Goal: Task Accomplishment & Management: Manage account settings

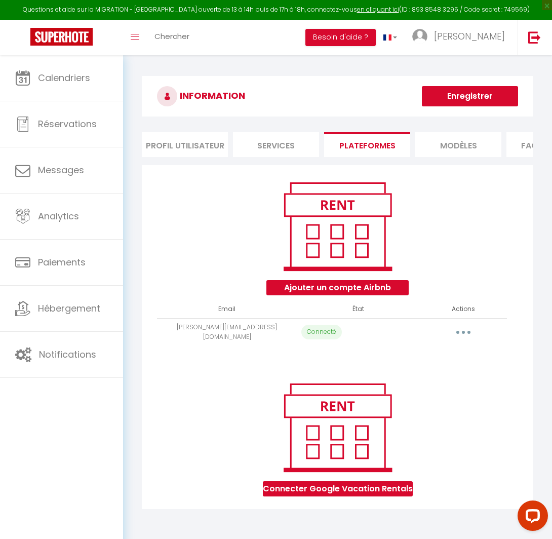
select select "45723"
select select "45721"
select select "48208"
select select "72503"
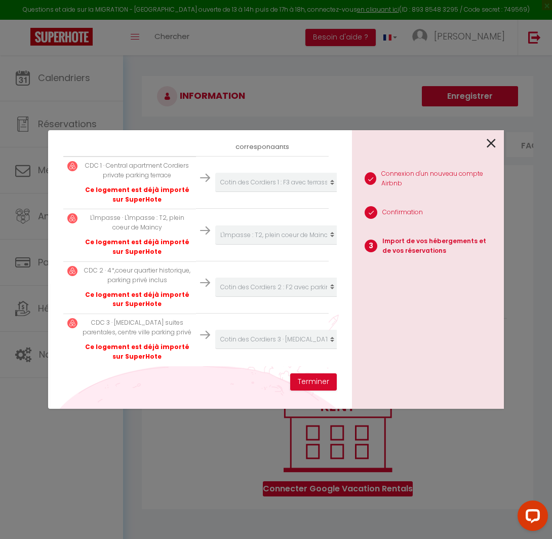
scroll to position [197, 2]
click at [319, 382] on button "Terminer" at bounding box center [313, 381] width 47 height 17
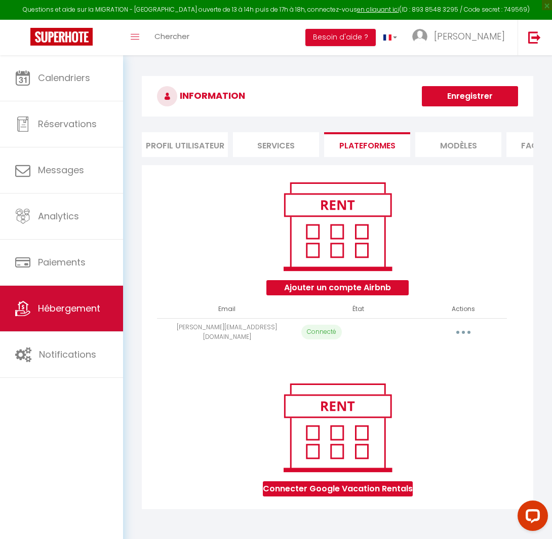
click at [84, 301] on link "Hébergement" at bounding box center [61, 309] width 123 height 46
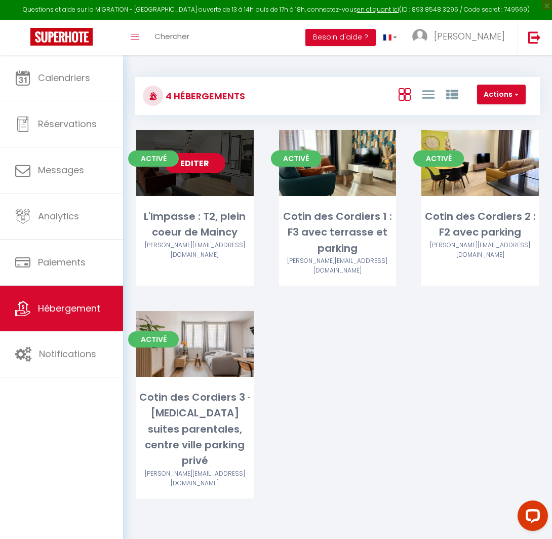
click at [192, 167] on link "Editer" at bounding box center [195, 163] width 61 height 20
click at [204, 165] on link "Editer" at bounding box center [195, 163] width 61 height 20
select select "3"
select select "2"
select select "1"
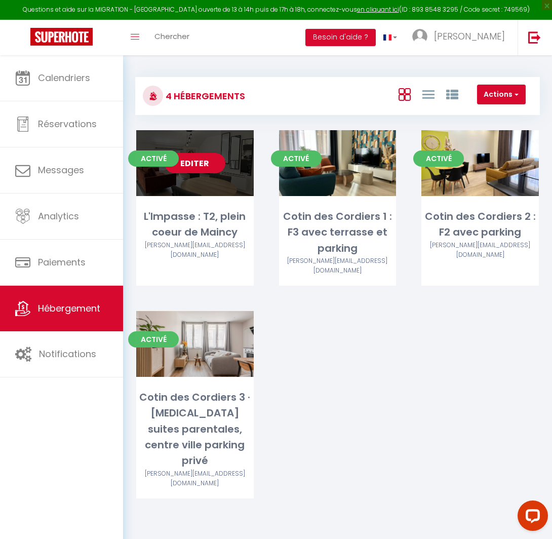
select select "1"
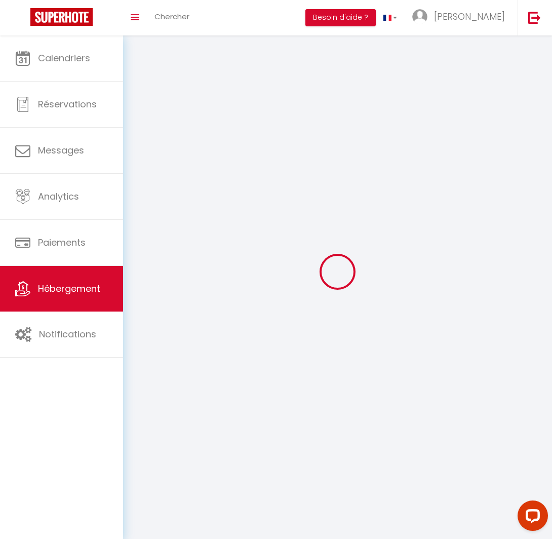
select select
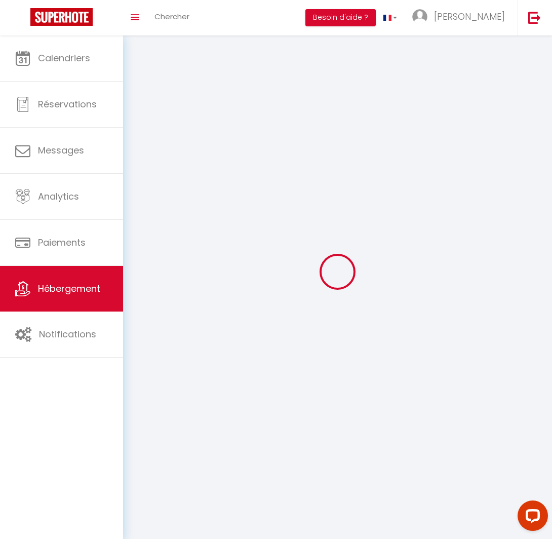
checkbox input "false"
select select
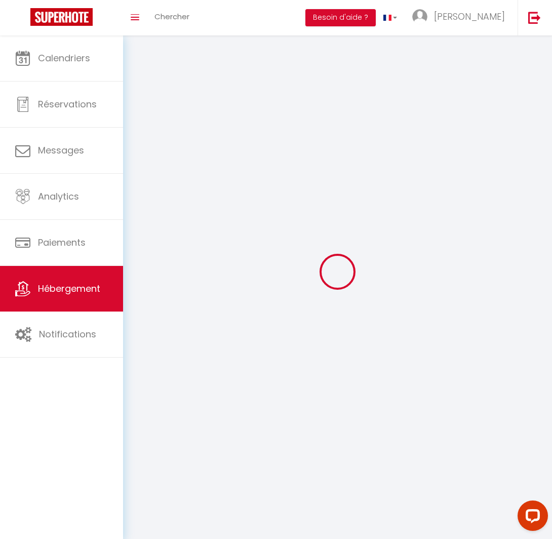
select select
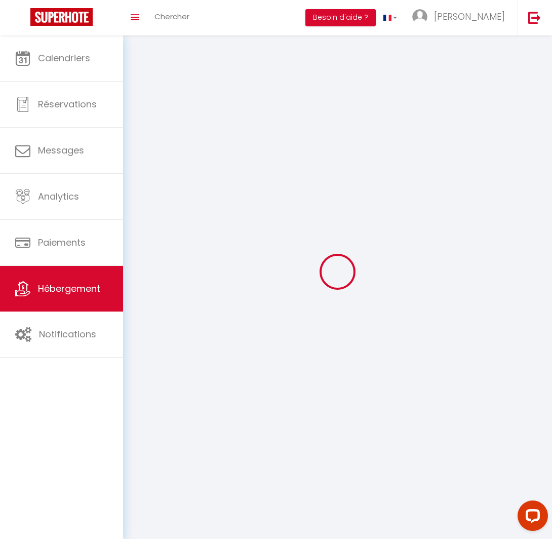
select select
checkbox input "false"
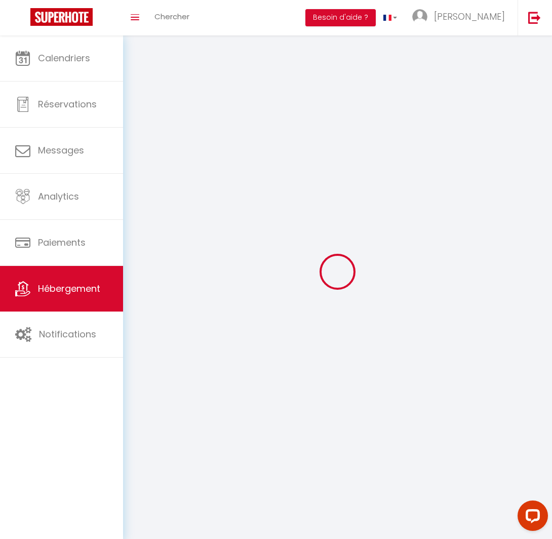
select select
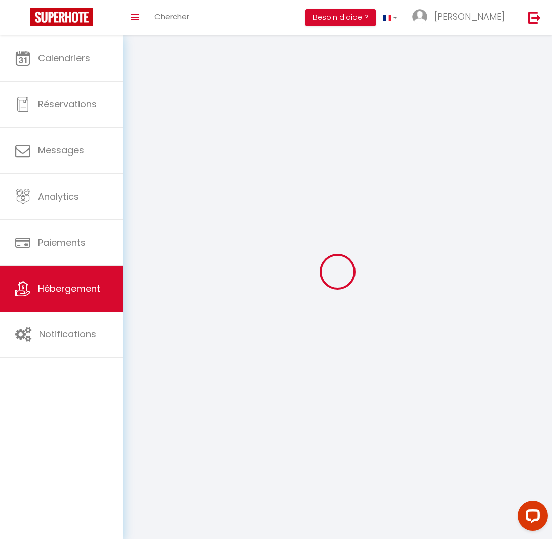
select select
checkbox input "false"
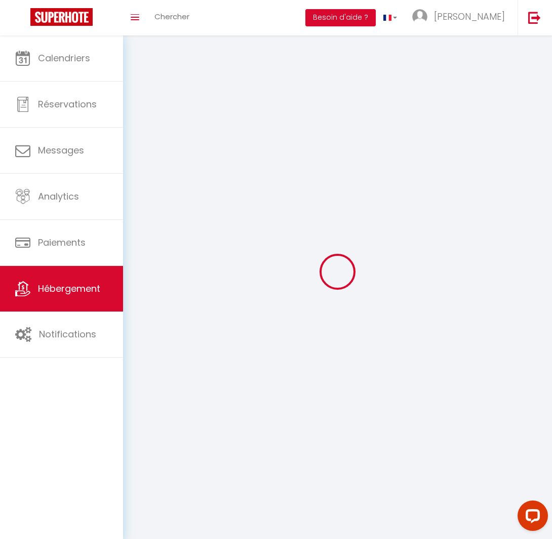
checkbox input "false"
select select
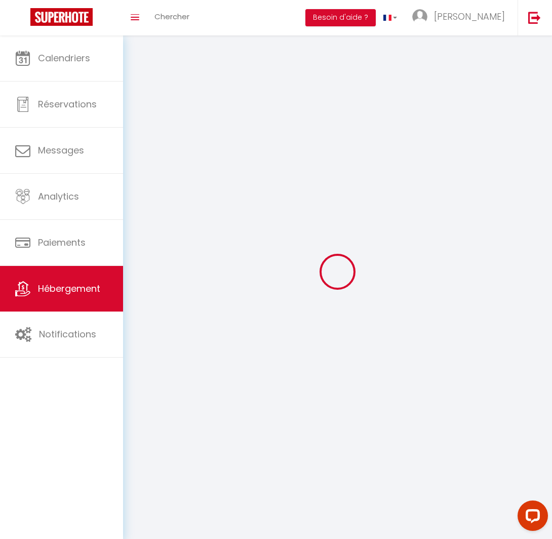
select select
checkbox input "false"
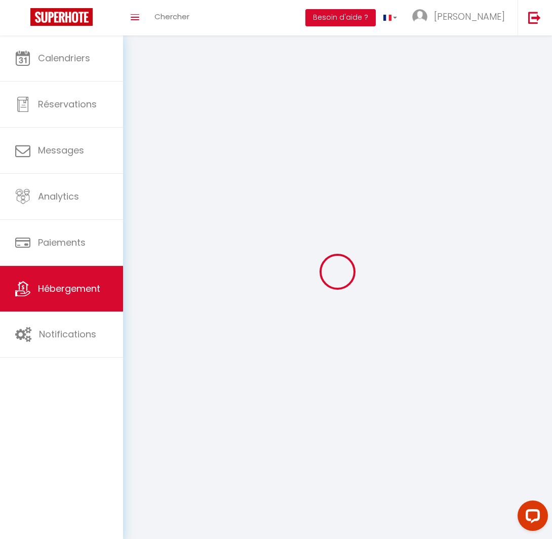
checkbox input "false"
select select
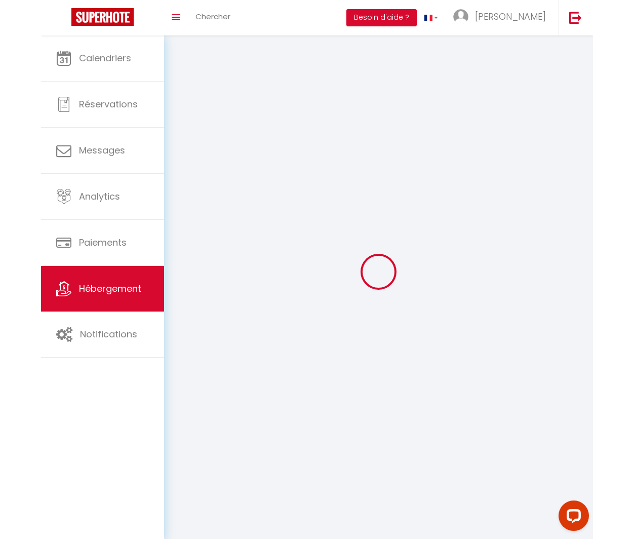
scroll to position [20, 0]
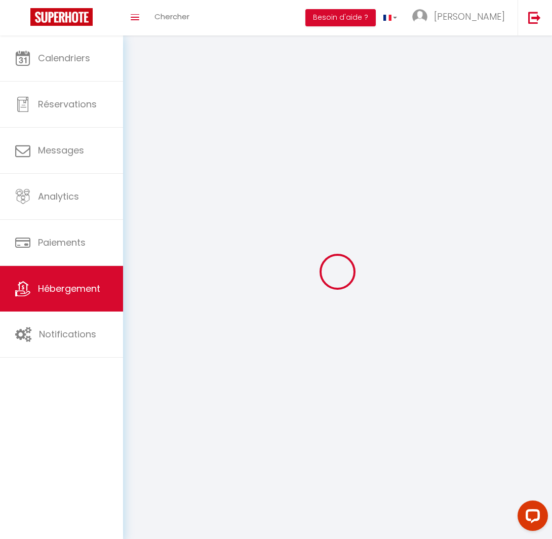
select select
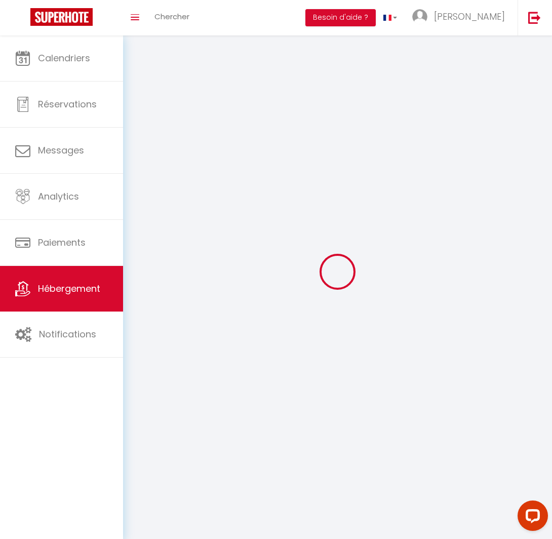
checkbox input "false"
select select
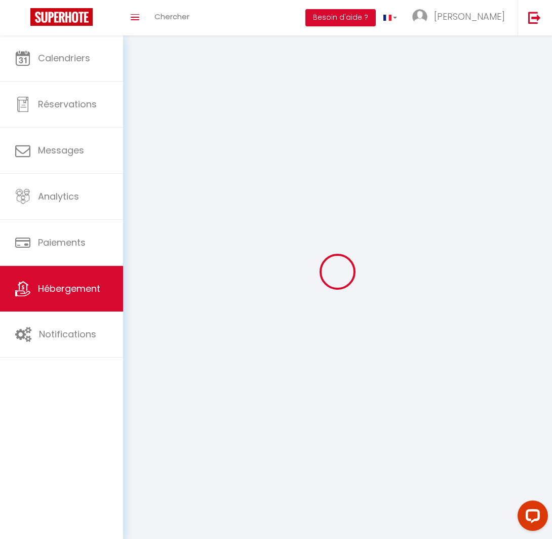
select select
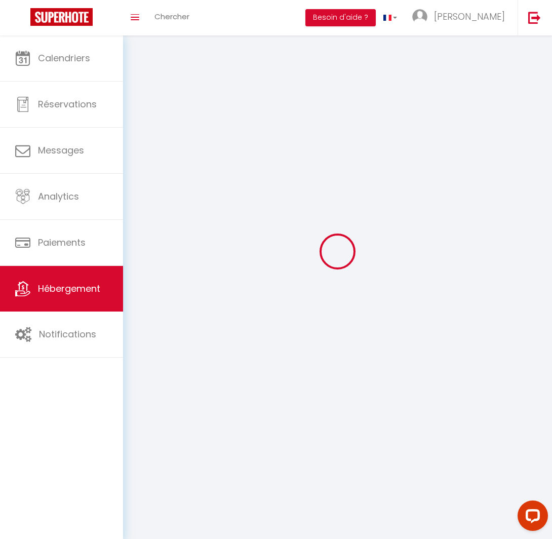
select select
checkbox input "false"
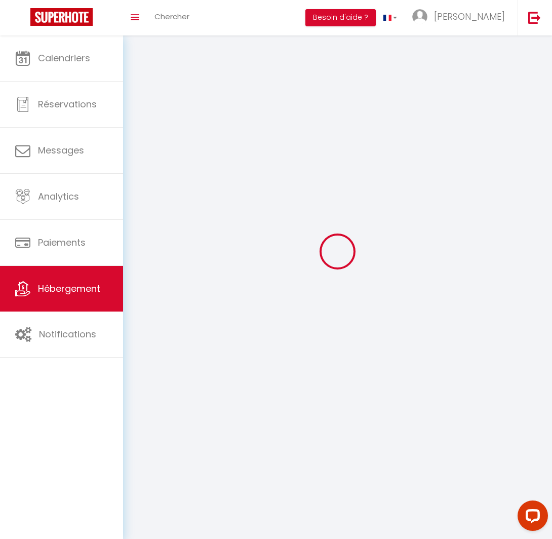
select select
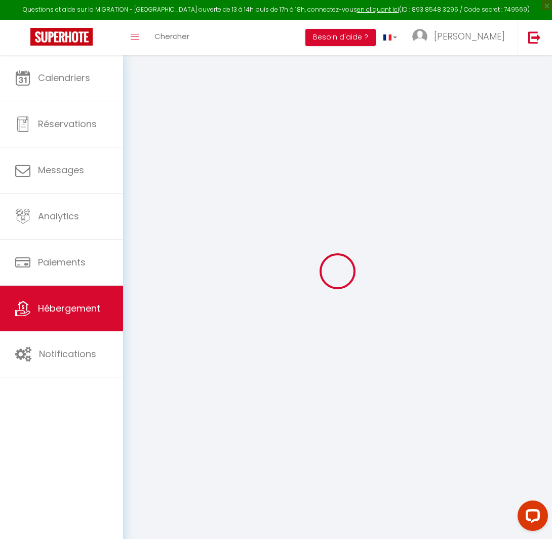
select select "IgloohomeV2"
select select "+ 20 %"
select select "16:00"
select select
select select "12:00"
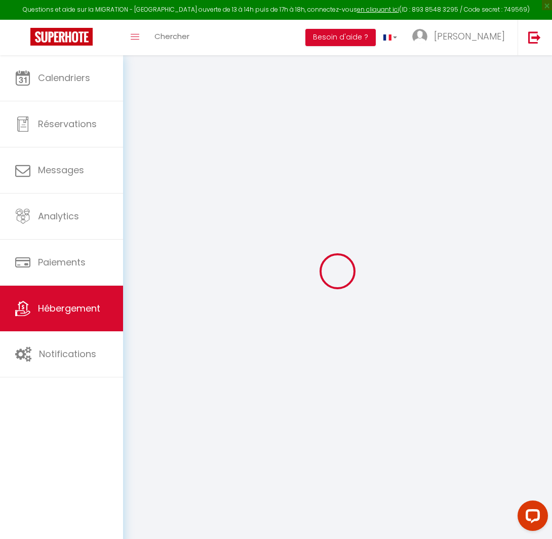
select select "30"
select select "120"
select select
checkbox input "false"
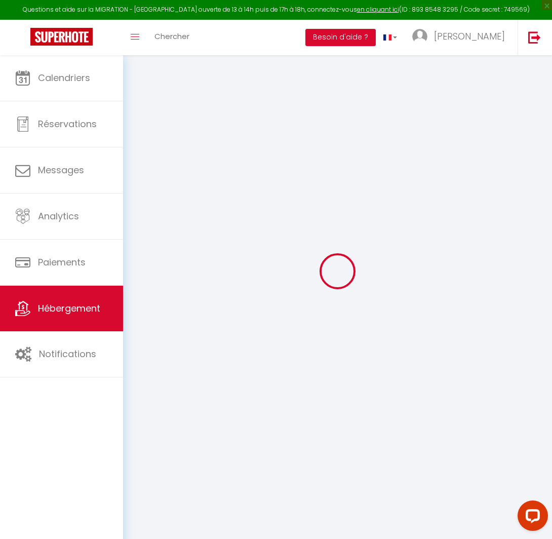
checkbox input "false"
select select
checkbox input "false"
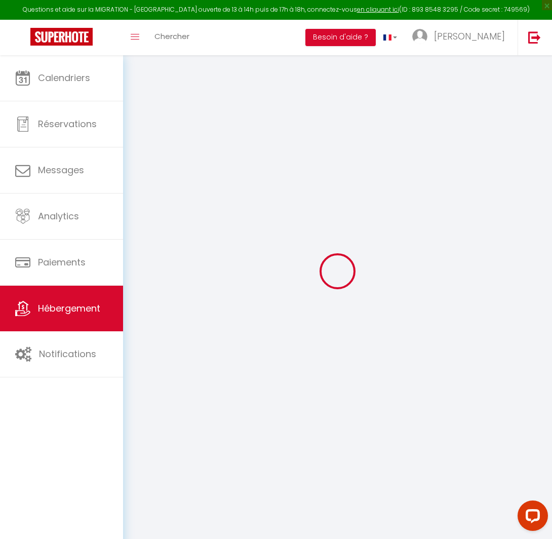
checkbox input "false"
select select "5934-1143318556683918449"
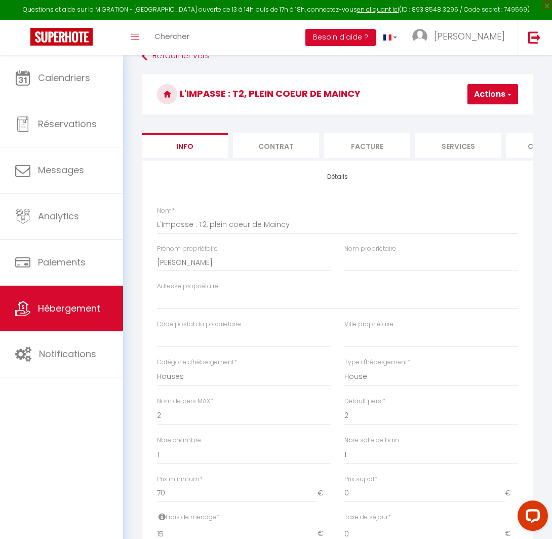
click at [472, 151] on li "Services" at bounding box center [458, 145] width 86 height 25
select select
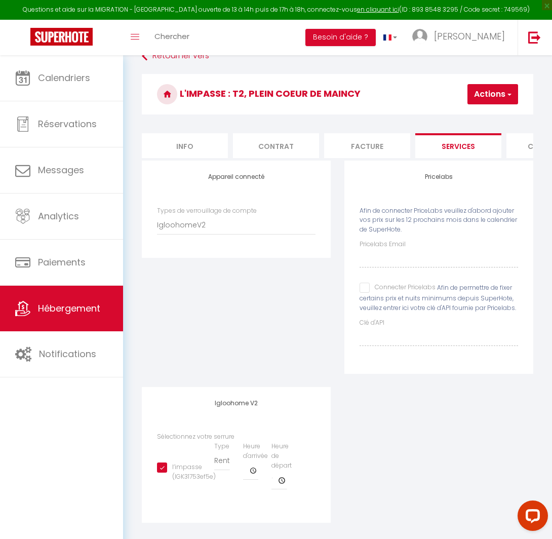
checkbox input "true"
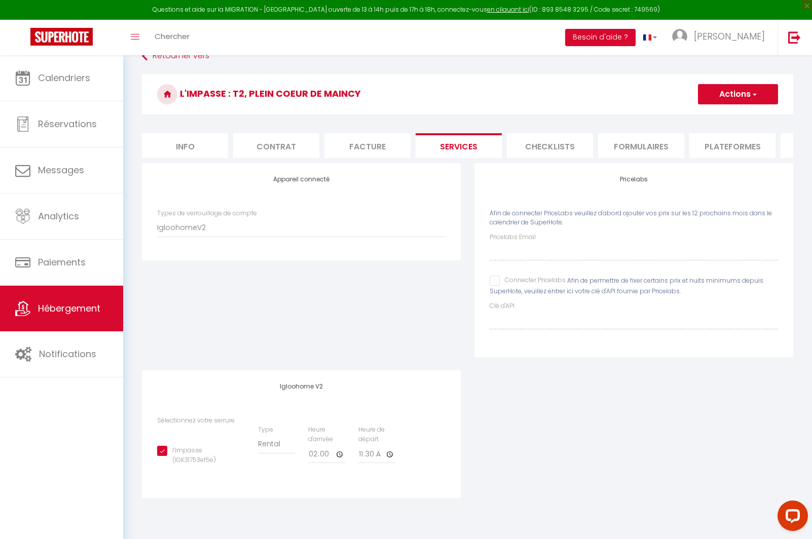
click at [552, 143] on li "Plateformes" at bounding box center [732, 145] width 86 height 25
select select
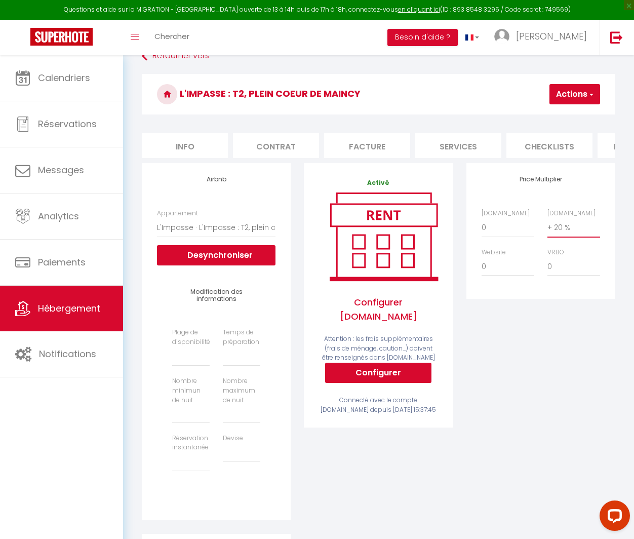
click at [552, 228] on select "0 + 1 % + 2 % + 3 % + 4 % + 5 % + 6 % + 7 % + 8 % + 9 %" at bounding box center [574, 227] width 53 height 19
click at [505, 229] on select "0 + 1 % + 2 % + 3 % + 4 % + 5 % + 6 % + 7 % + 8 % + 9 %" at bounding box center [508, 227] width 53 height 19
select select "+ 15 %"
select select
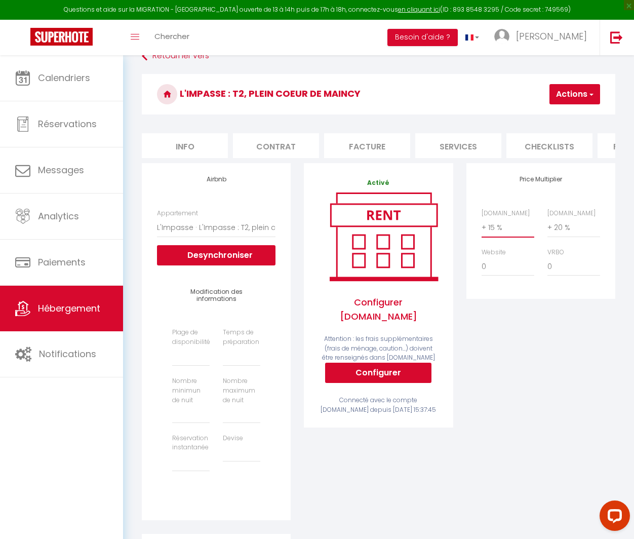
select select
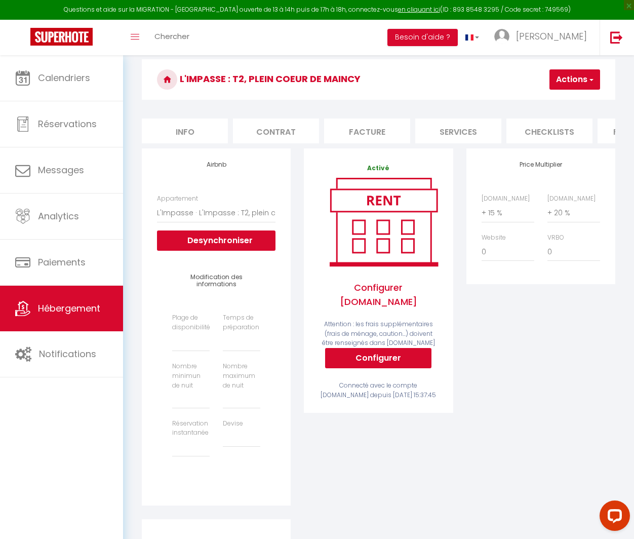
click at [552, 81] on span "button" at bounding box center [591, 79] width 7 height 10
click at [552, 102] on link "Enregistrer" at bounding box center [560, 101] width 80 height 13
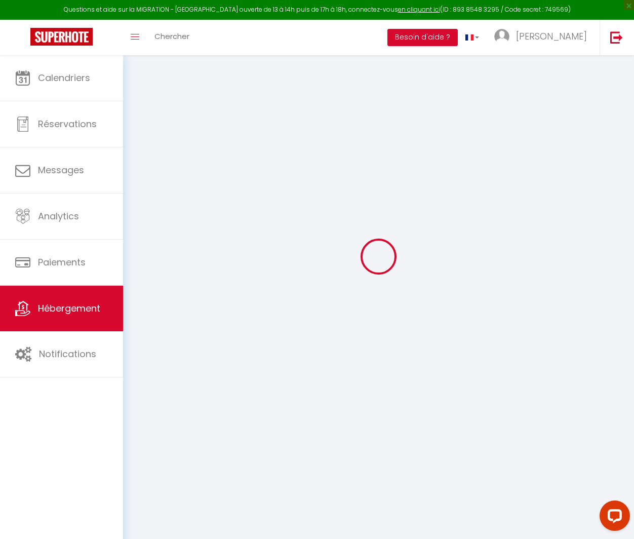
select select
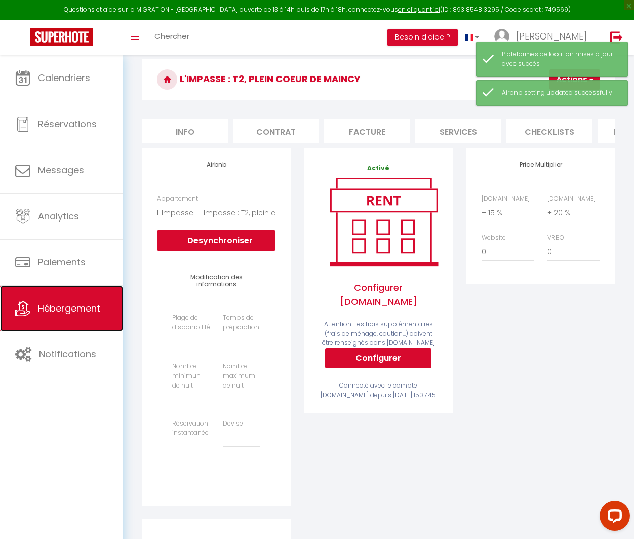
click at [74, 302] on span "Hébergement" at bounding box center [69, 308] width 62 height 13
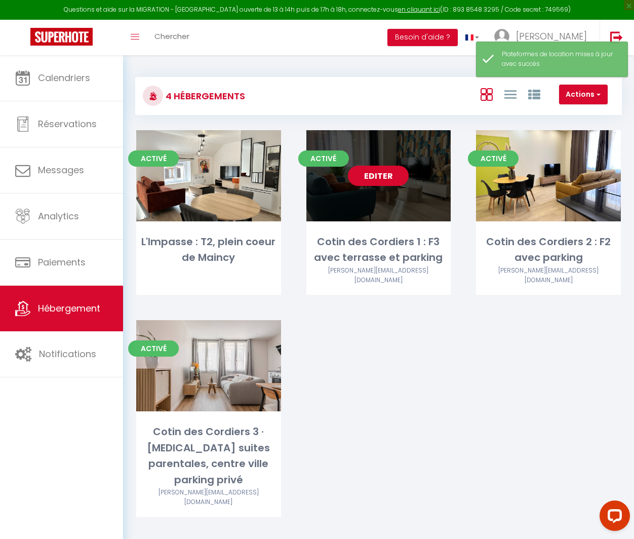
click at [377, 180] on link "Editer" at bounding box center [378, 176] width 61 height 20
click at [377, 174] on link "Editer" at bounding box center [378, 176] width 61 height 20
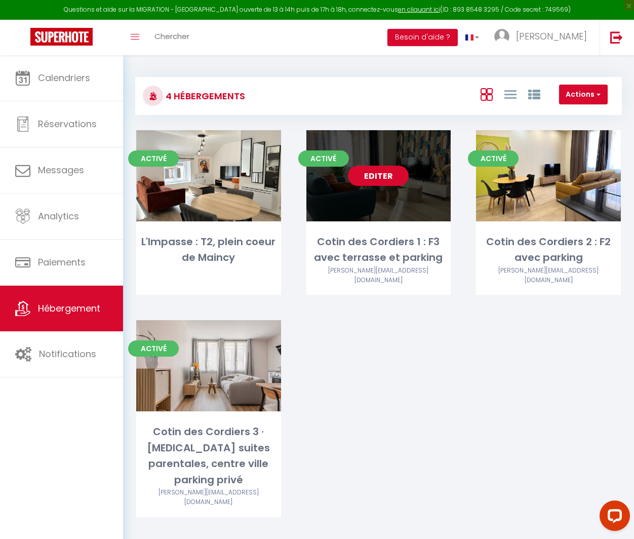
click at [378, 174] on link "Editer" at bounding box center [378, 176] width 61 height 20
click at [368, 174] on link "Editer" at bounding box center [378, 176] width 61 height 20
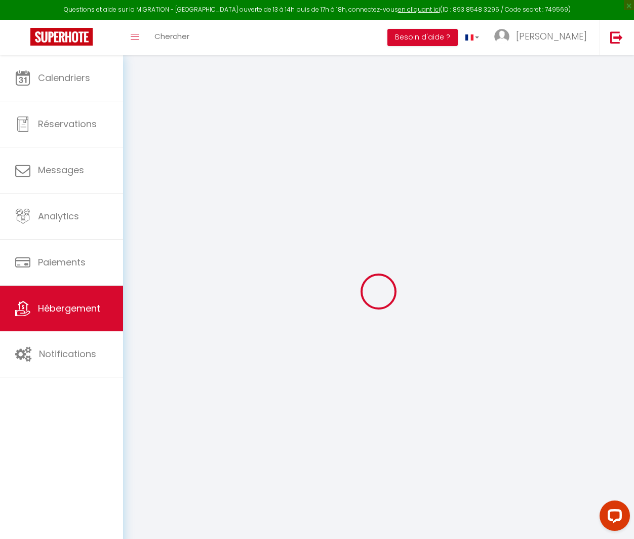
select select "+ 20 %"
select select
checkbox input "false"
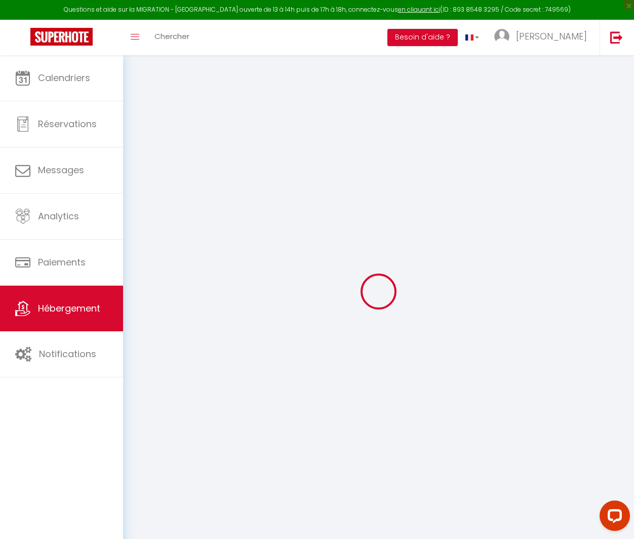
checkbox input "false"
select select "5934-1128350457446613955"
select select "270"
select select
select select "EUR"
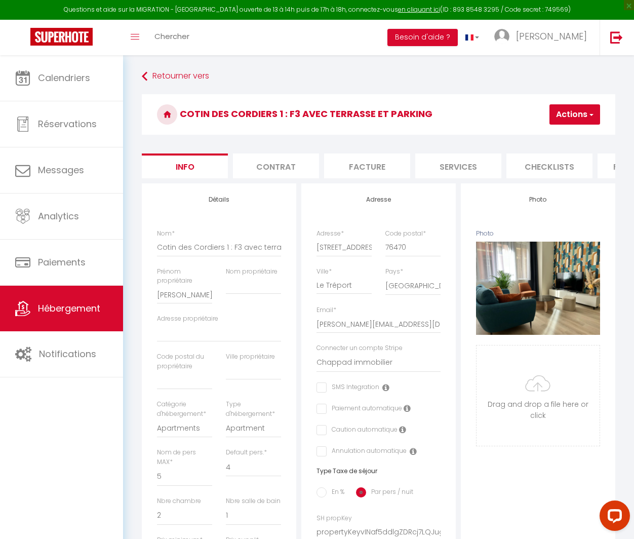
click at [602, 167] on li "Formulaires" at bounding box center [641, 166] width 86 height 25
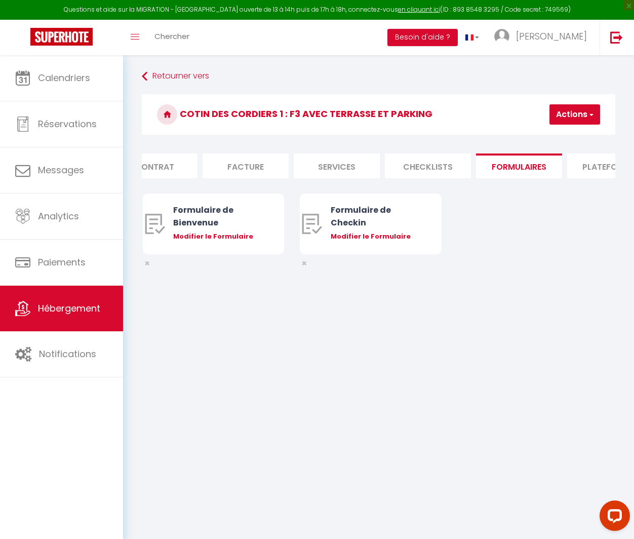
scroll to position [0, 107]
click at [602, 167] on li "Plateformes" at bounding box center [625, 166] width 86 height 25
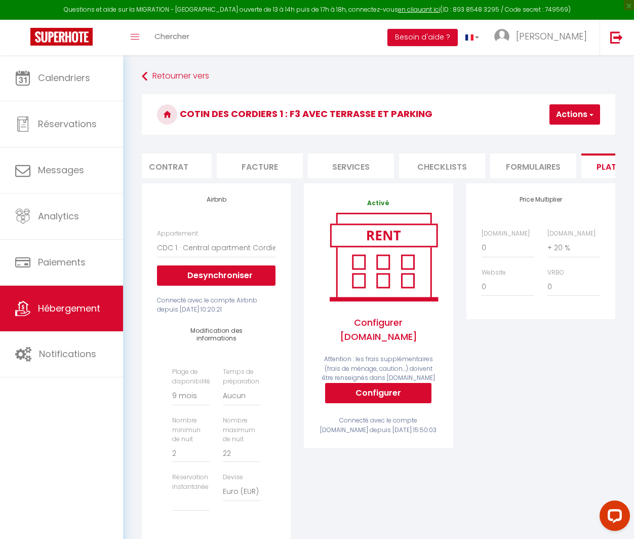
select select
click at [503, 246] on select "0 + 1 % + 2 % + 3 % + 4 % + 5 % + 6 % + 7 % + 8 % + 9 %" at bounding box center [508, 247] width 53 height 19
select select "+ 15 %"
drag, startPoint x: 592, startPoint y: 115, endPoint x: 584, endPoint y: 119, distance: 8.6
click at [592, 115] on span "button" at bounding box center [591, 114] width 7 height 10
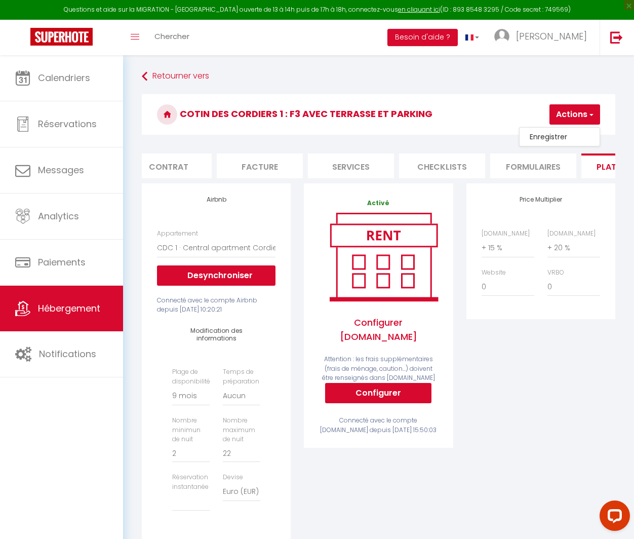
click at [551, 134] on link "Enregistrer" at bounding box center [560, 136] width 80 height 13
select select
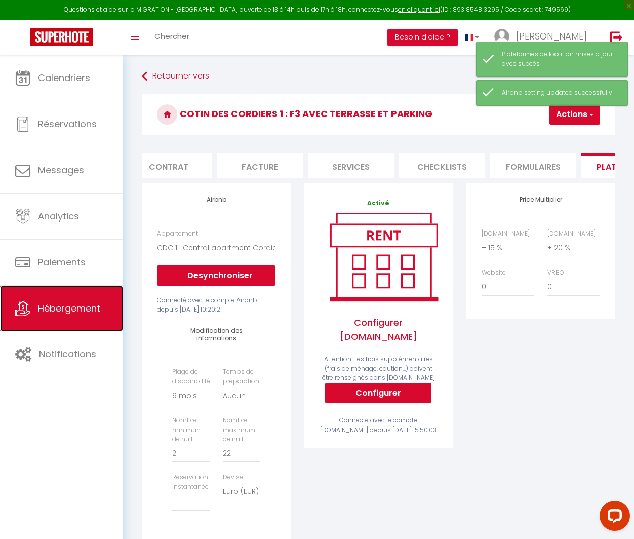
click at [64, 304] on span "Hébergement" at bounding box center [69, 308] width 62 height 13
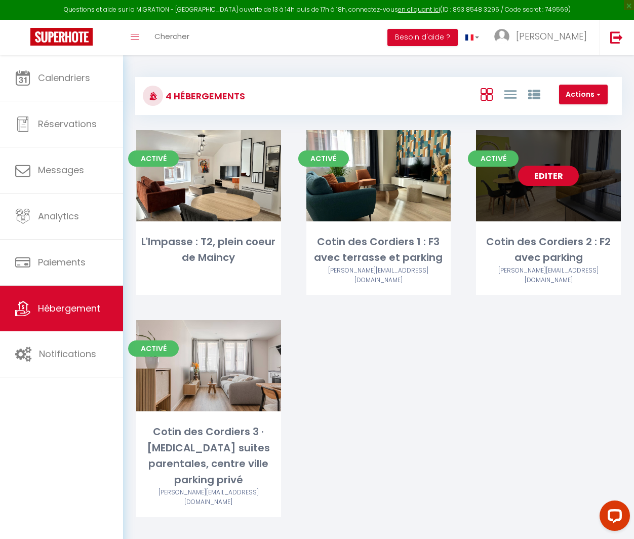
click at [541, 176] on link "Editer" at bounding box center [548, 176] width 61 height 20
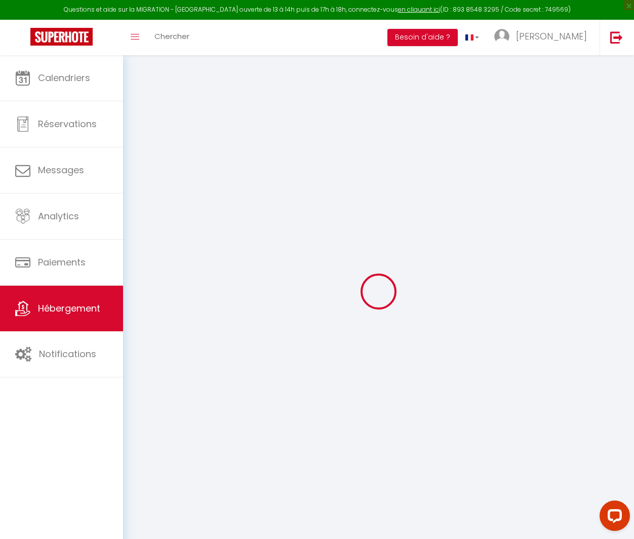
select select
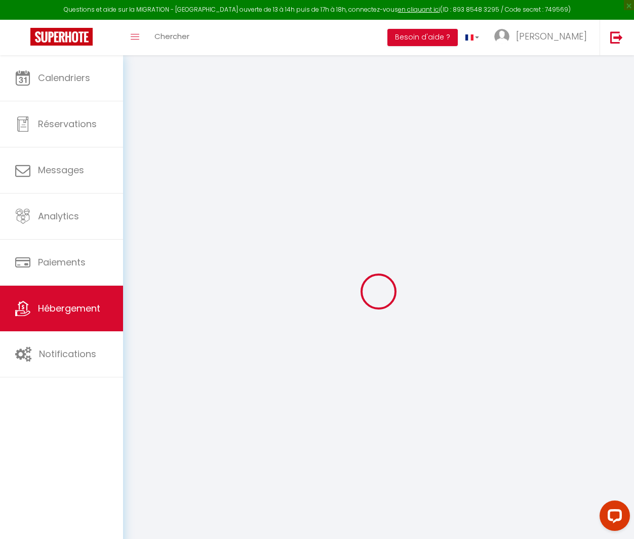
select select
checkbox input "false"
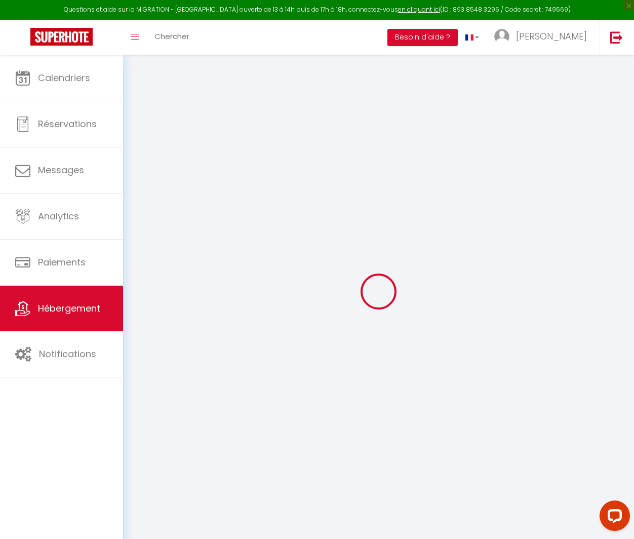
select select
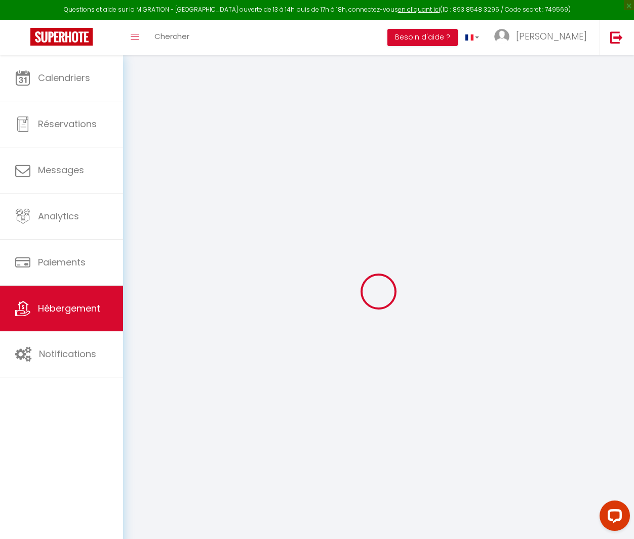
select select
checkbox input "false"
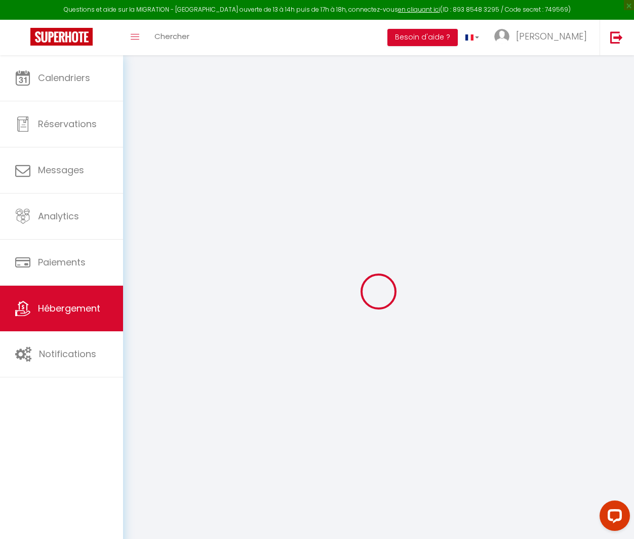
checkbox input "false"
select select
type input "Cotin des Cordiers 2 : F2 avec parking"
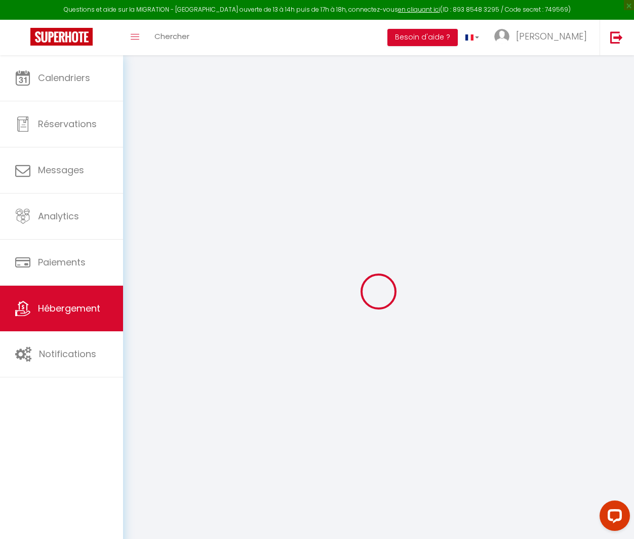
type input "SCI"
type input "CHAPPAD"
type input "[STREET_ADDRESS]"
type input "77950"
type input "Maincy"
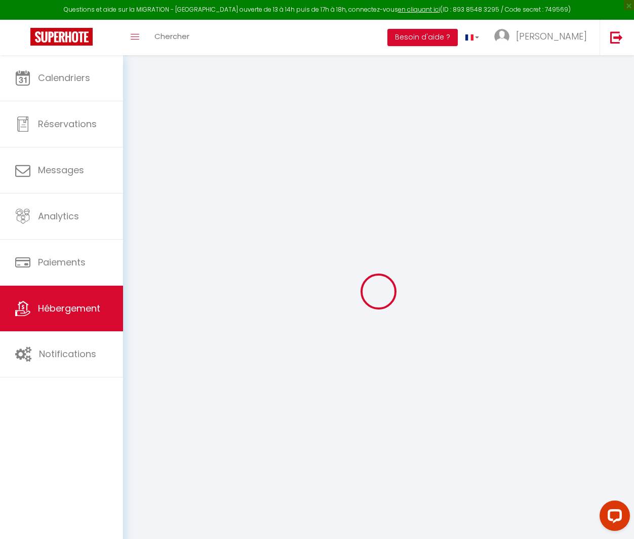
type input "90"
type input "10"
type input "25"
type input "500"
select select
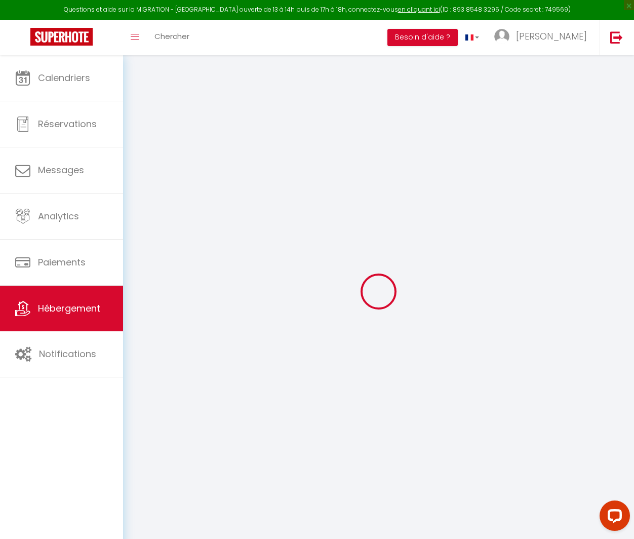
select select
type input "[STREET_ADDRESS]"
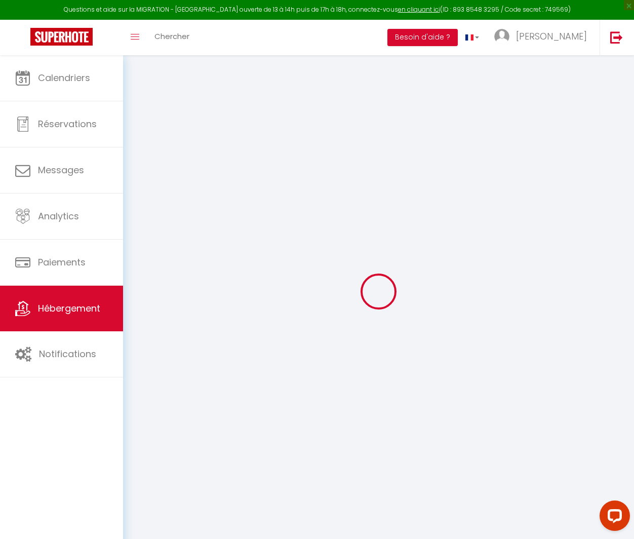
type input "76470"
type input "Le Tréport"
type input "[PERSON_NAME][EMAIL_ADDRESS][DOMAIN_NAME]"
select select "9580"
checkbox input "false"
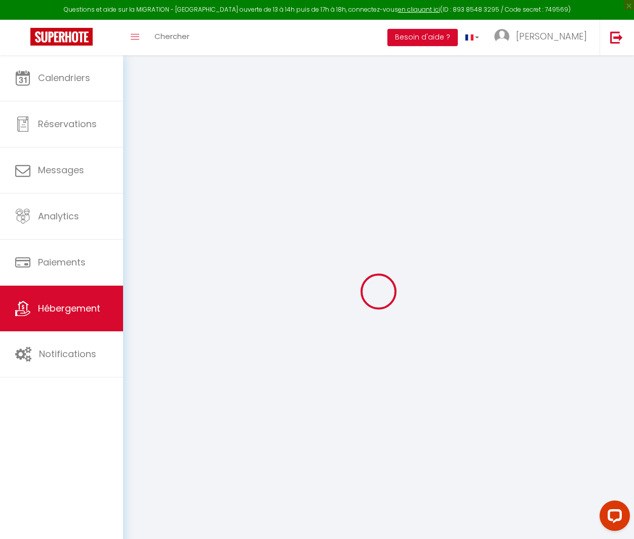
checkbox input "false"
type input "0"
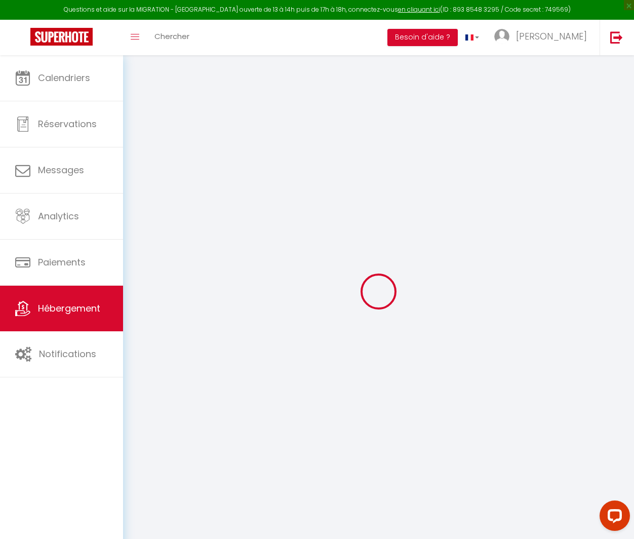
select select
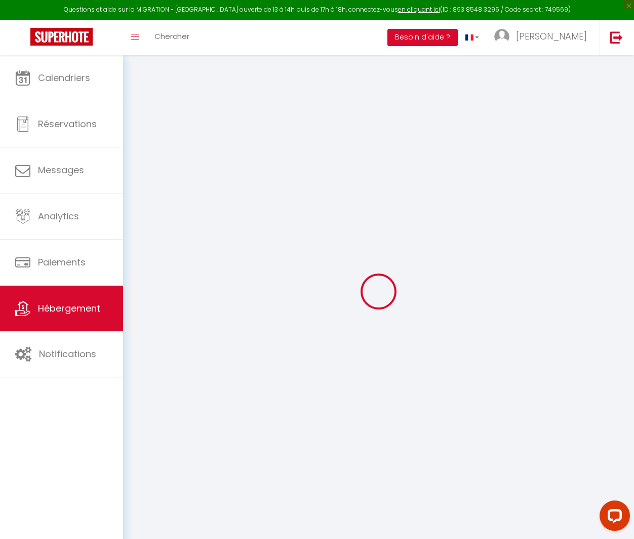
checkbox input "false"
select select
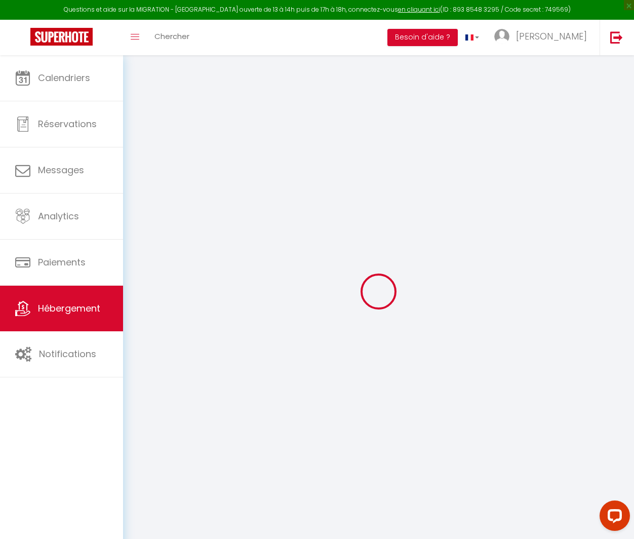
select select
checkbox input "false"
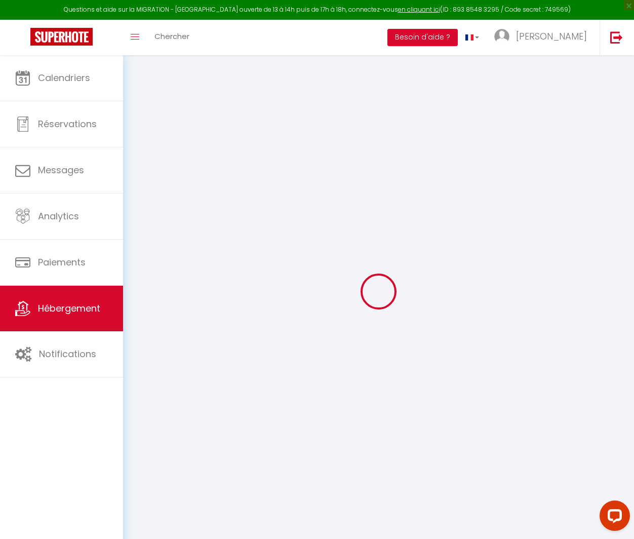
checkbox input "false"
select select "+ 20 %"
checkbox input "false"
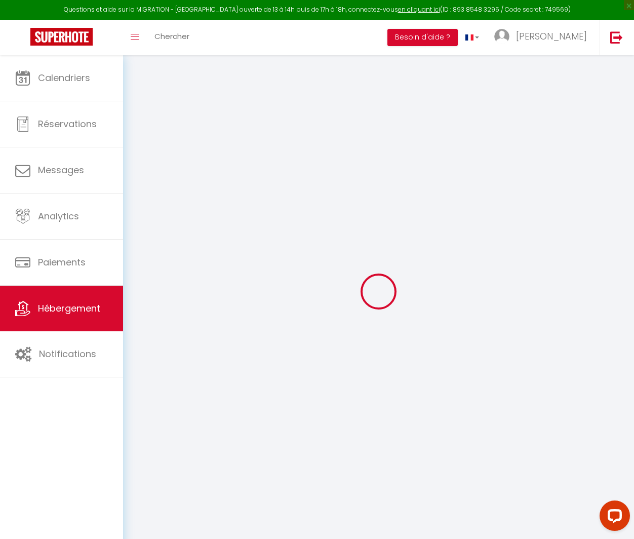
checkbox input "false"
select select "5934-1211539484967259192"
select select "16:30"
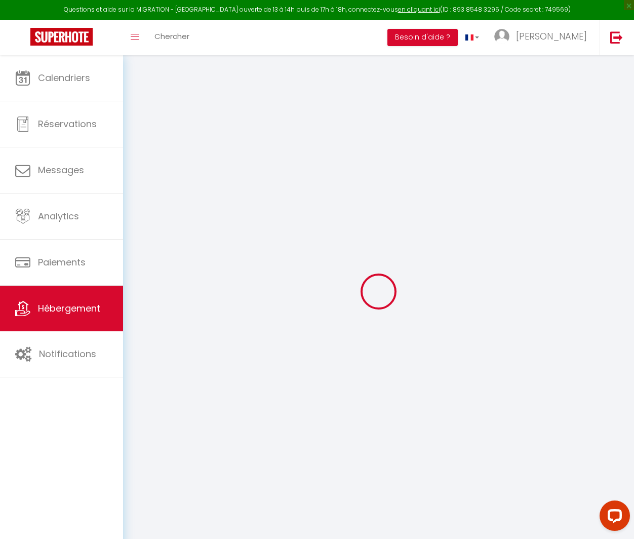
select select "23:45"
select select "10:30"
select select "15"
select select
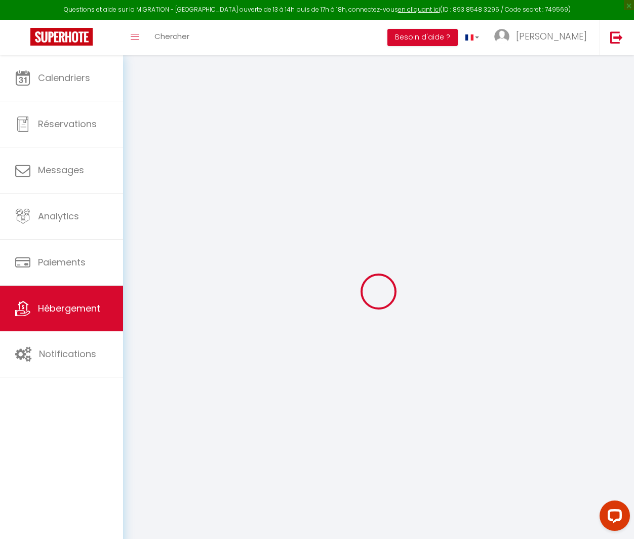
select select
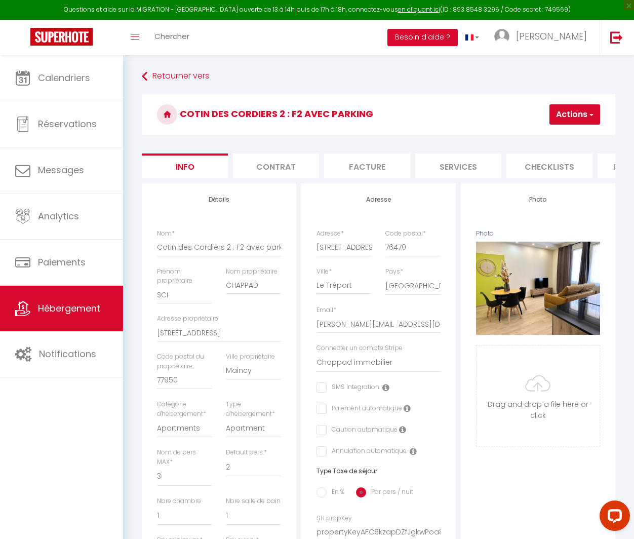
click at [547, 167] on li "Checklists" at bounding box center [550, 166] width 86 height 25
select select
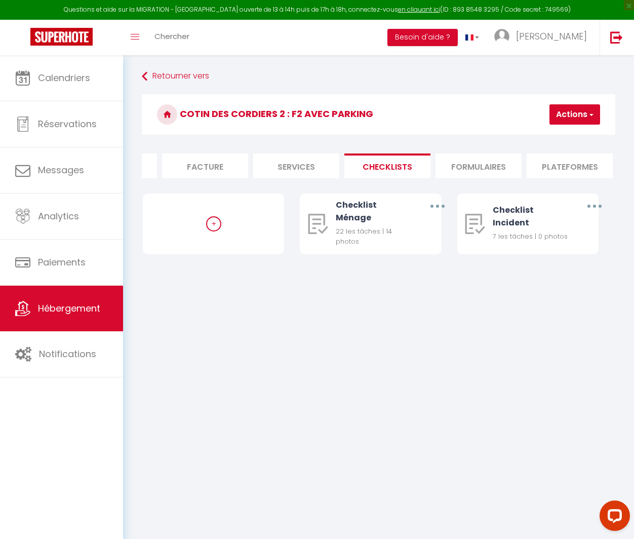
scroll to position [0, 164]
click at [550, 165] on li "Plateformes" at bounding box center [568, 166] width 86 height 25
select select
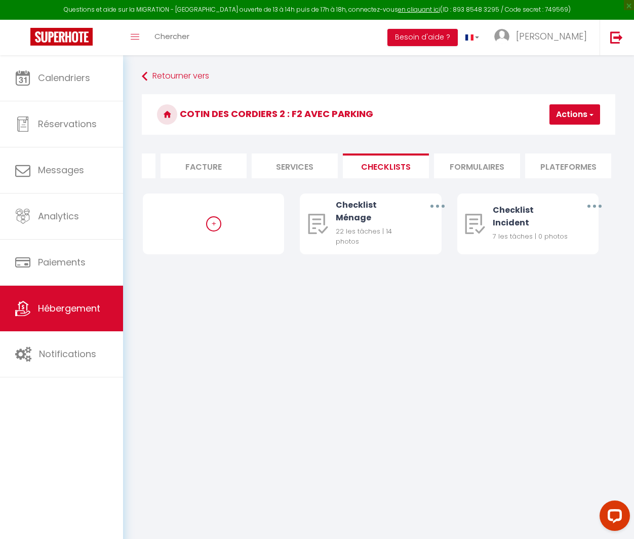
select select
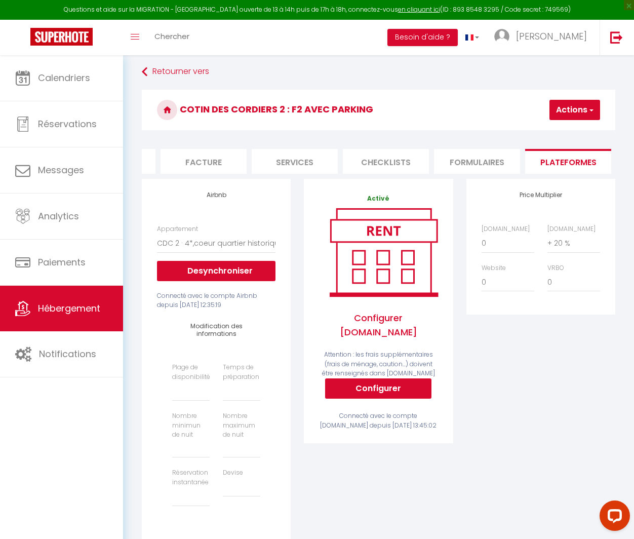
scroll to position [7, 0]
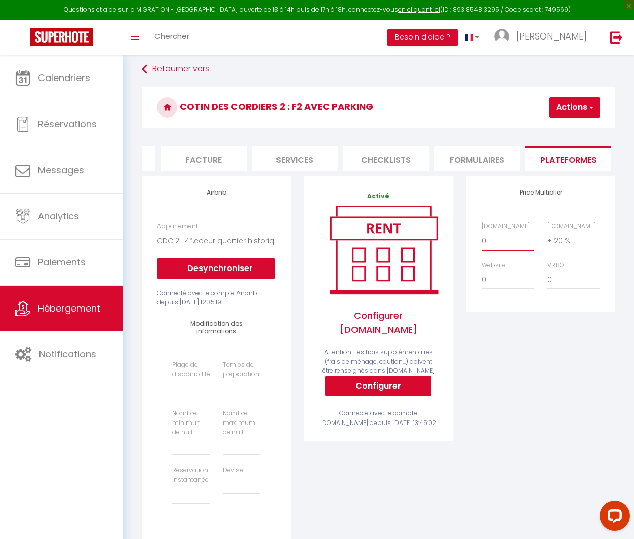
click at [502, 241] on select "0 + 1 % + 2 % + 3 % + 4 % + 5 % + 6 % + 7 % + 8 % + 9 %" at bounding box center [508, 240] width 53 height 19
select select "+ 15 %"
select select
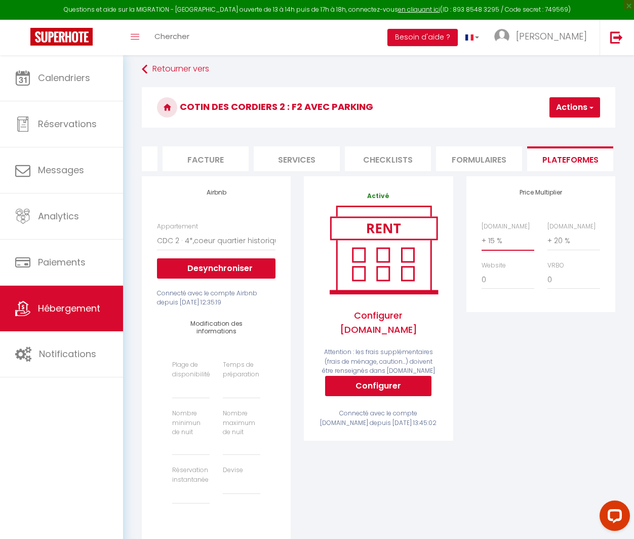
select select
click at [589, 112] on span "button" at bounding box center [591, 107] width 7 height 10
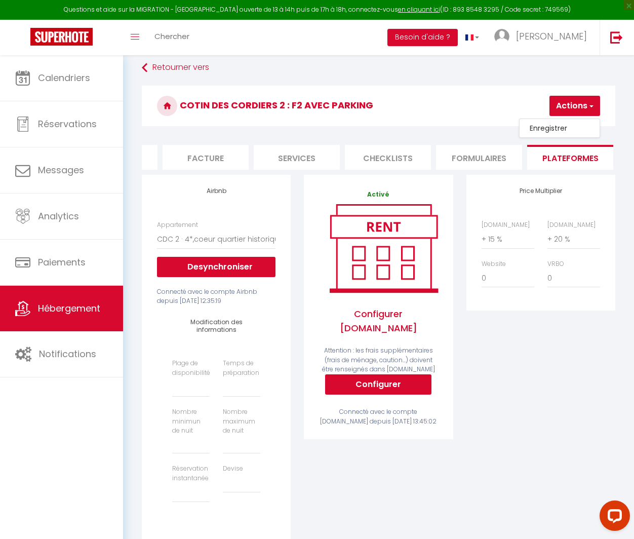
click at [564, 129] on link "Enregistrer" at bounding box center [560, 128] width 80 height 13
select select
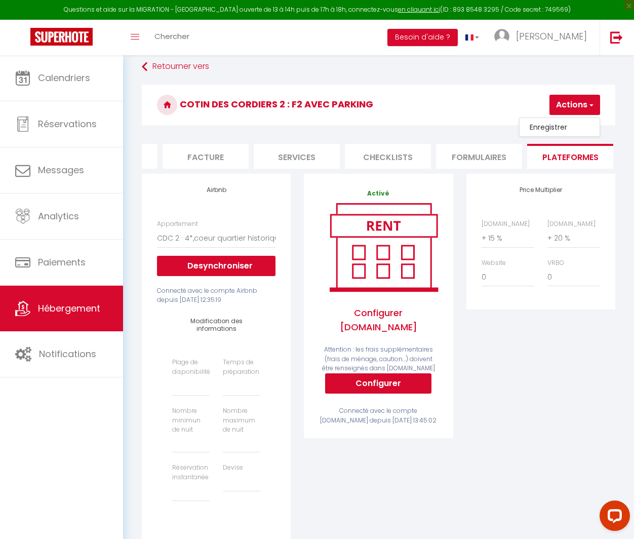
select select
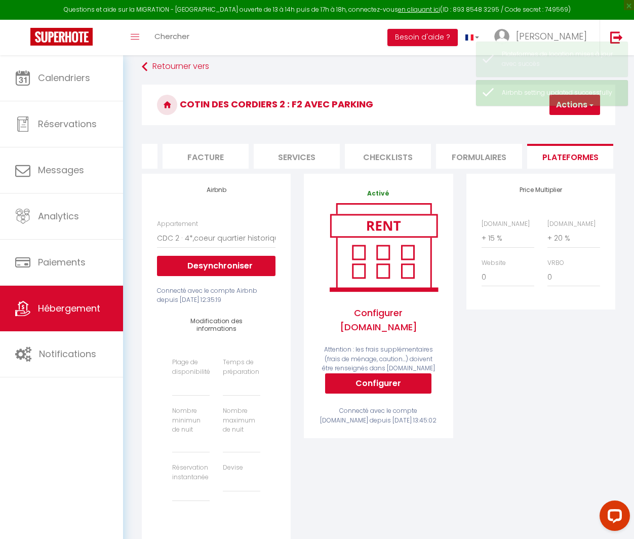
scroll to position [12, 0]
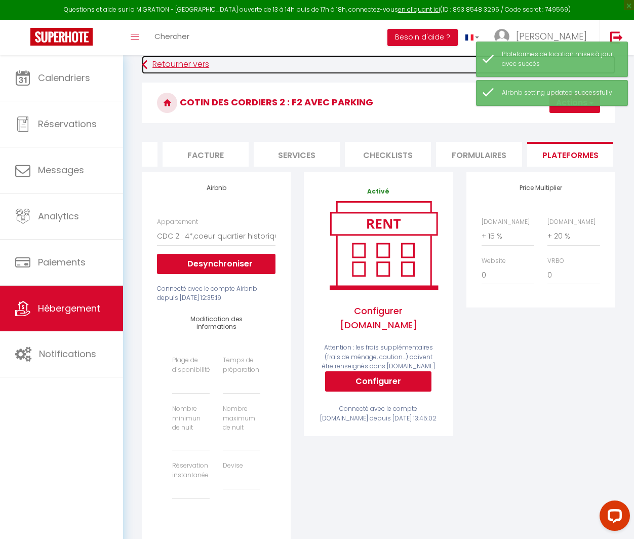
click at [185, 65] on link "Retourner vers" at bounding box center [379, 65] width 474 height 18
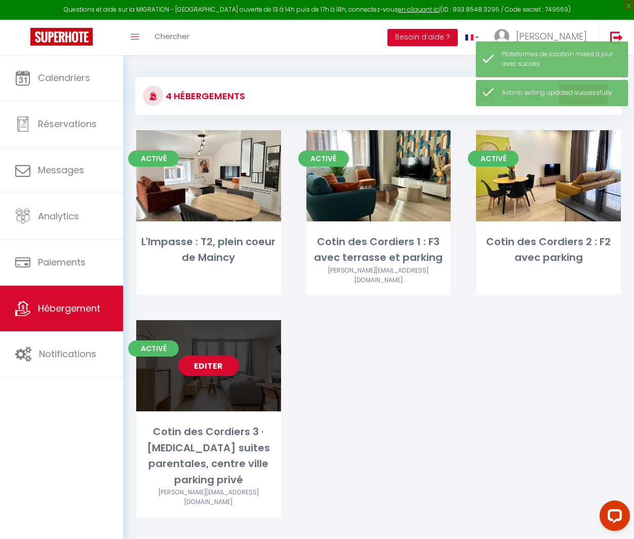
click at [206, 356] on link "Editer" at bounding box center [208, 366] width 61 height 20
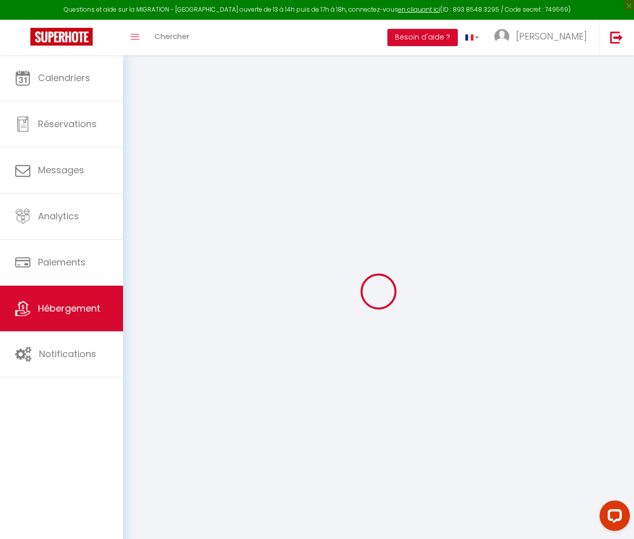
select select "+ 20 %"
checkbox input "false"
checkbox input "true"
checkbox input "false"
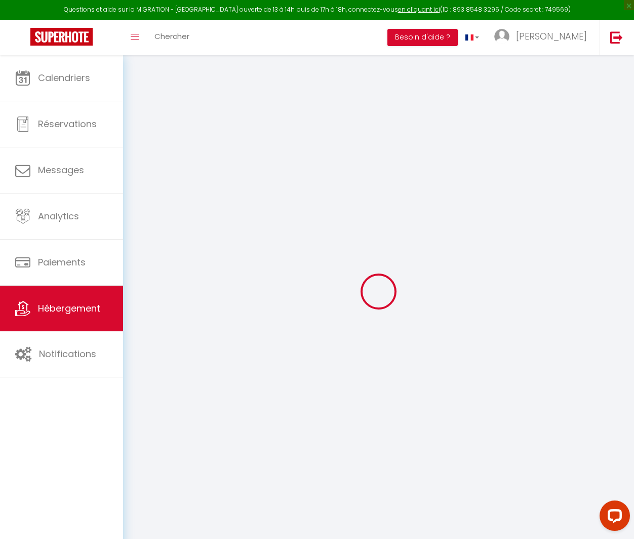
select select "5934-1456682071111676521"
select select "16:30"
select select
select select "10:30"
select select "30"
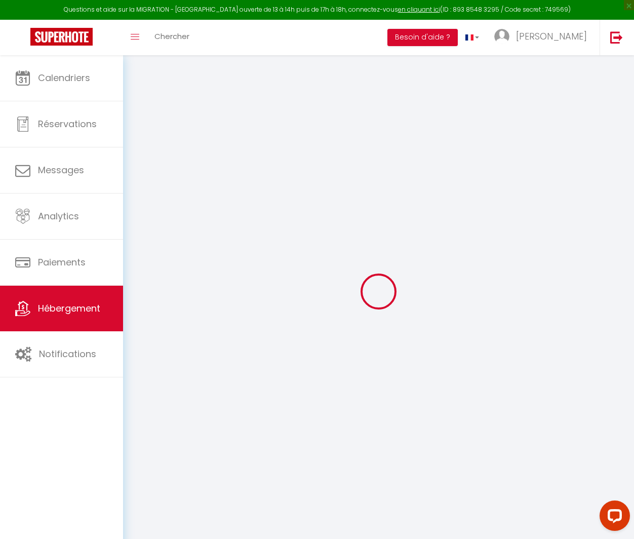
select select "120"
select select
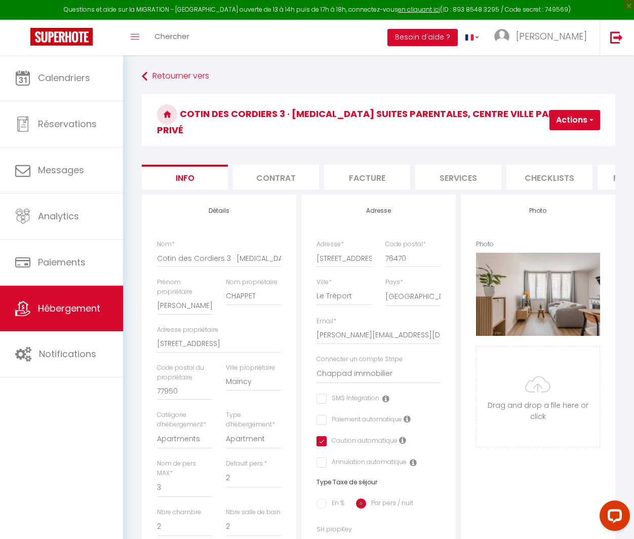
click at [604, 167] on li "Formulaires" at bounding box center [641, 177] width 86 height 25
select select
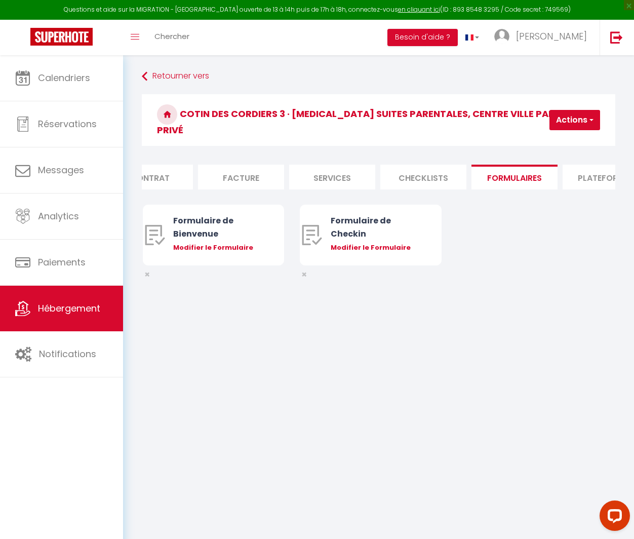
scroll to position [0, 142]
click at [565, 166] on li "Plateformes" at bounding box center [590, 177] width 86 height 25
select select
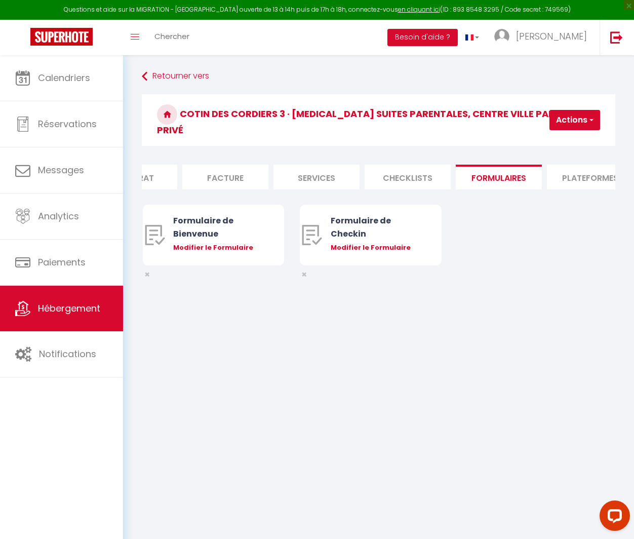
select select
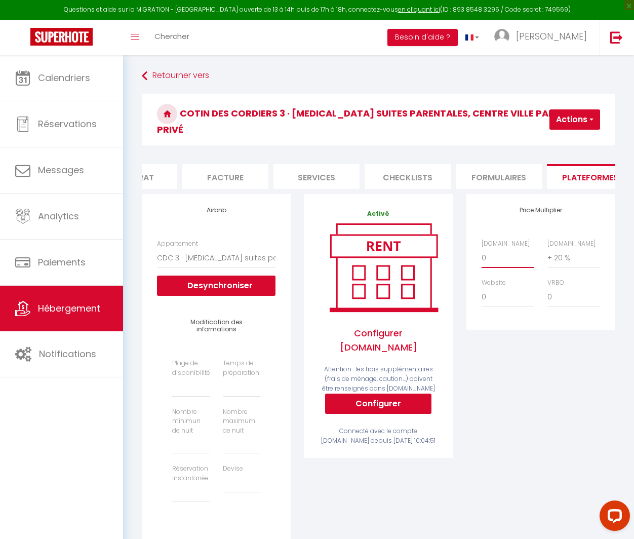
click at [504, 249] on select "0 + 1 % + 2 % + 3 % + 4 % + 5 % + 6 % + 7 % + 8 % + 9 %" at bounding box center [508, 258] width 53 height 19
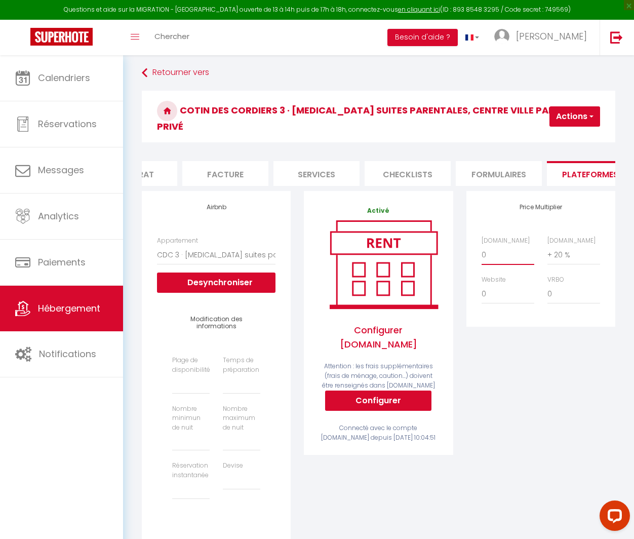
select select "+ 15 %"
select select
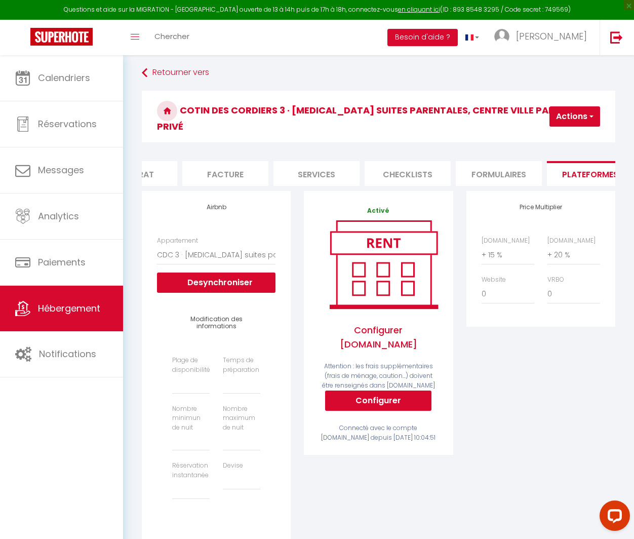
click at [570, 112] on button "Actions" at bounding box center [575, 116] width 51 height 20
click at [564, 132] on link "Enregistrer" at bounding box center [560, 138] width 80 height 13
select select
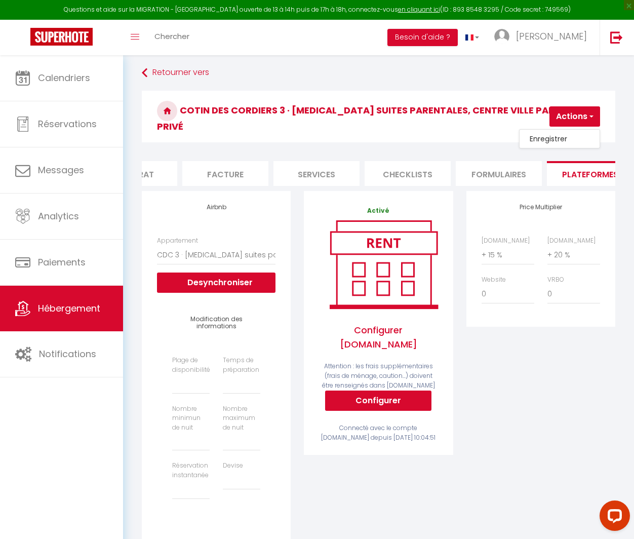
select select
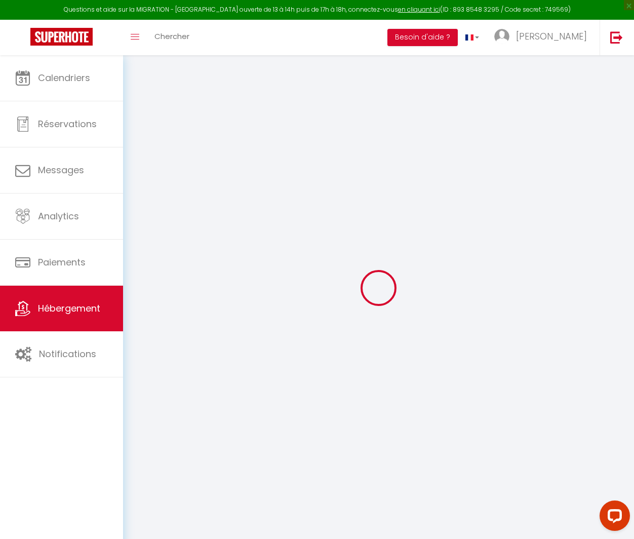
select select
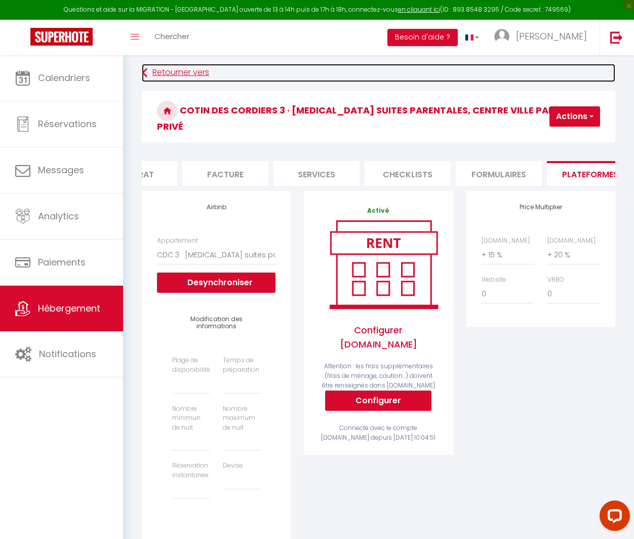
click at [157, 76] on link "Retourner vers" at bounding box center [379, 73] width 474 height 18
